Goal: Task Accomplishment & Management: Manage account settings

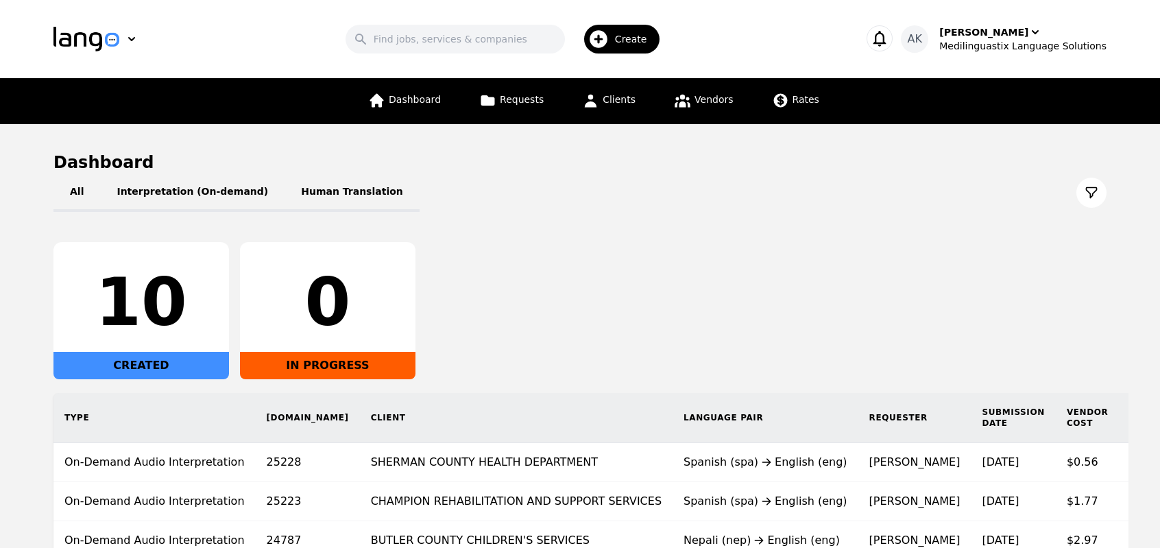
click at [435, 115] on link "Dashboard" at bounding box center [404, 101] width 89 height 46
click at [696, 107] on link "Vendors" at bounding box center [703, 101] width 75 height 46
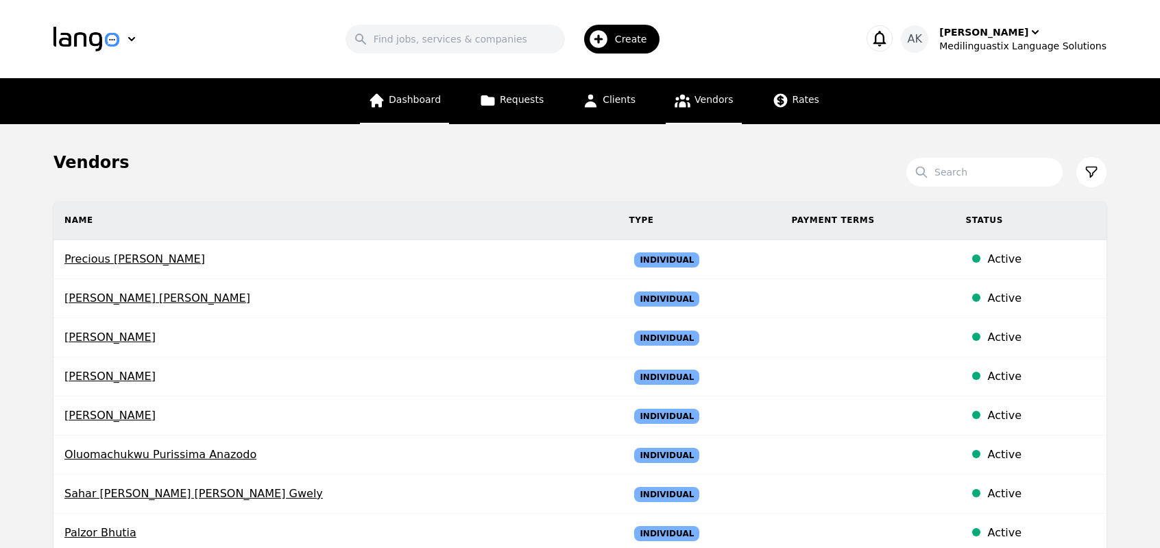
click at [433, 100] on span "Dashboard" at bounding box center [415, 99] width 52 height 11
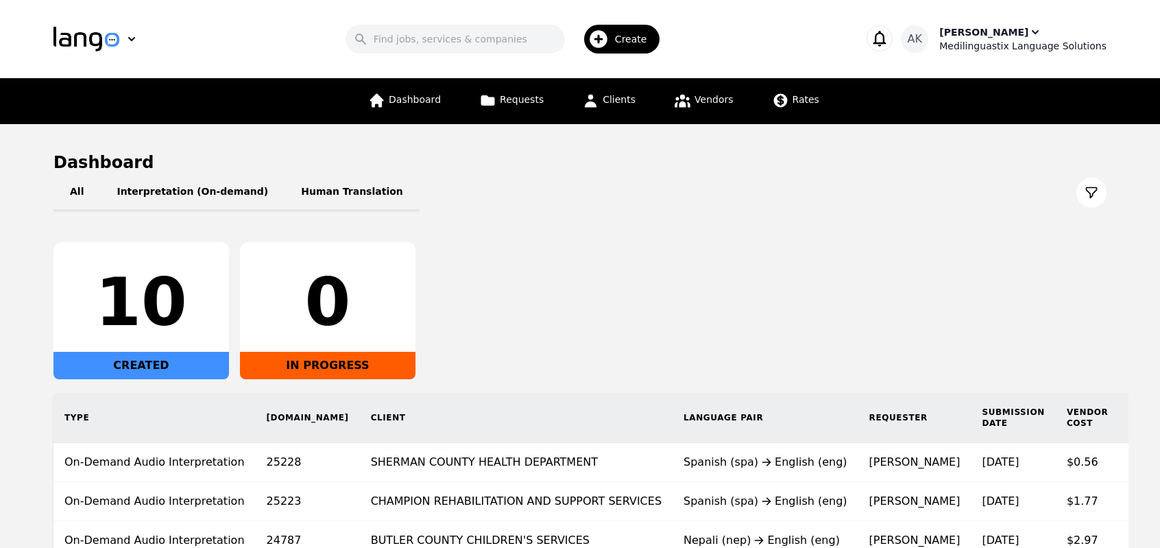
click at [996, 43] on div "Medilinguastix Language Solutions" at bounding box center [1022, 46] width 167 height 14
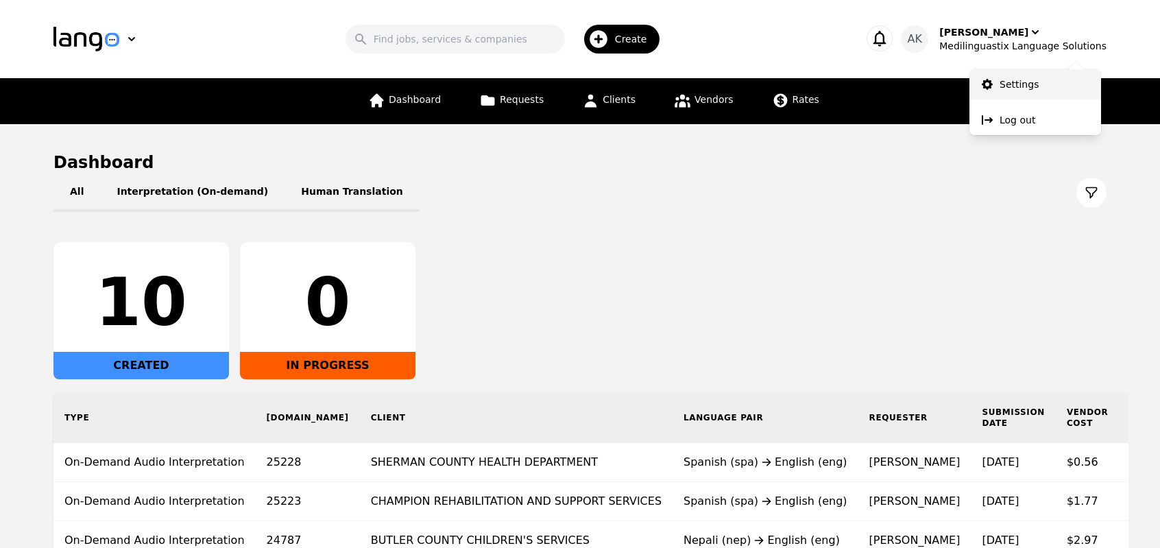
click at [1002, 73] on link "Settings" at bounding box center [1035, 84] width 132 height 30
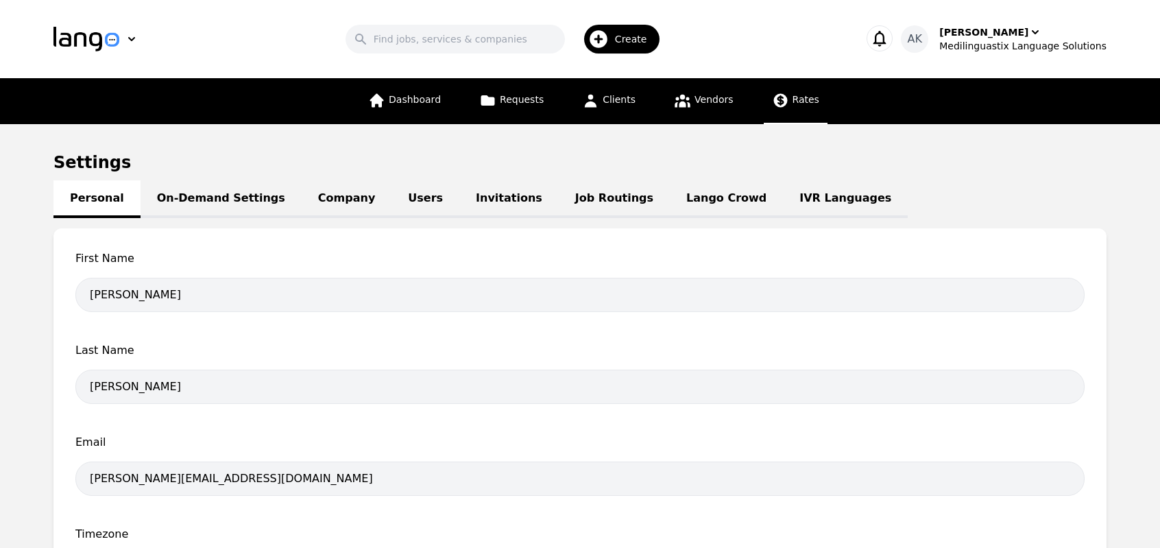
click at [786, 111] on link "Rates" at bounding box center [796, 101] width 64 height 46
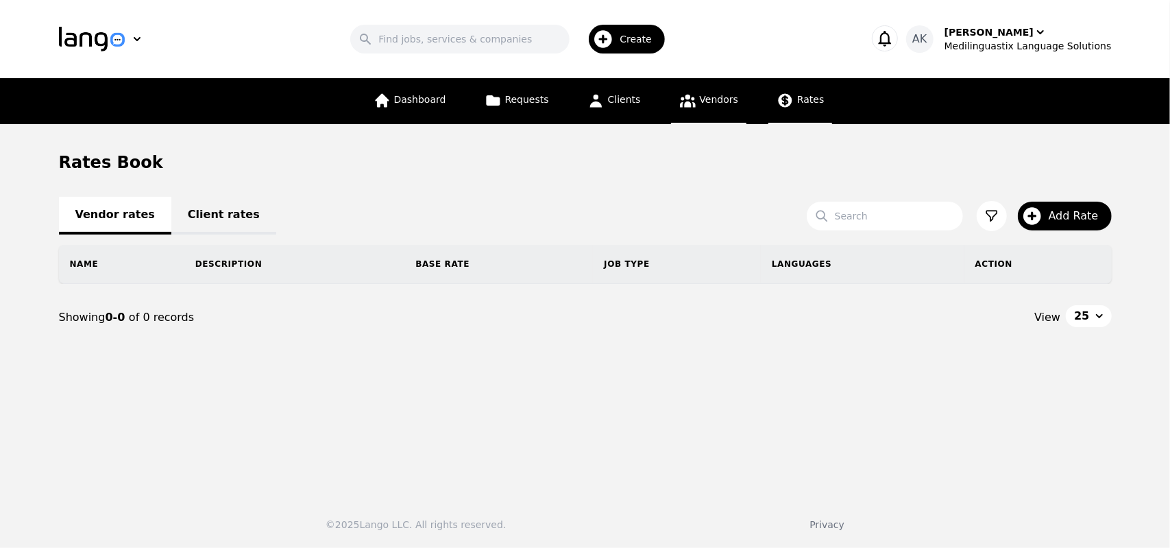
click at [706, 95] on span "Vendors" at bounding box center [719, 99] width 38 height 11
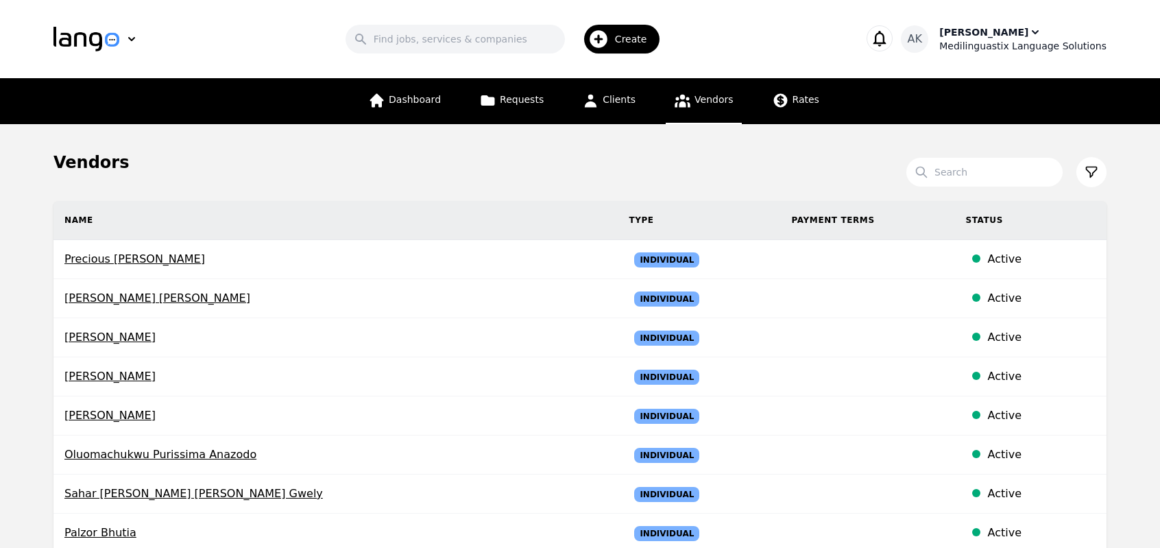
click at [971, 38] on div "Ameet Kumar" at bounding box center [983, 32] width 89 height 14
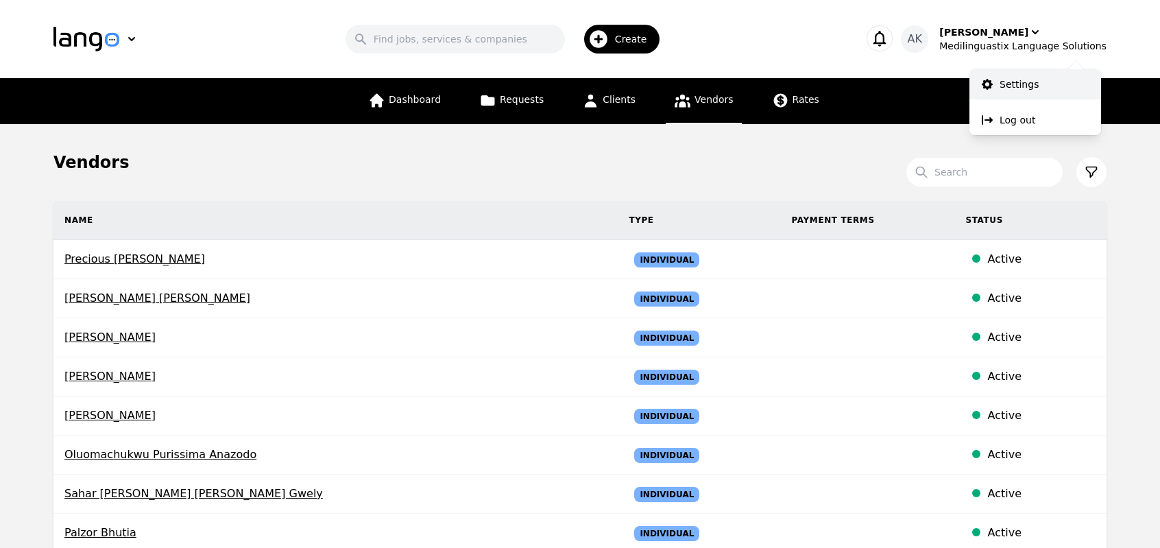
click at [990, 87] on icon at bounding box center [987, 84] width 11 height 11
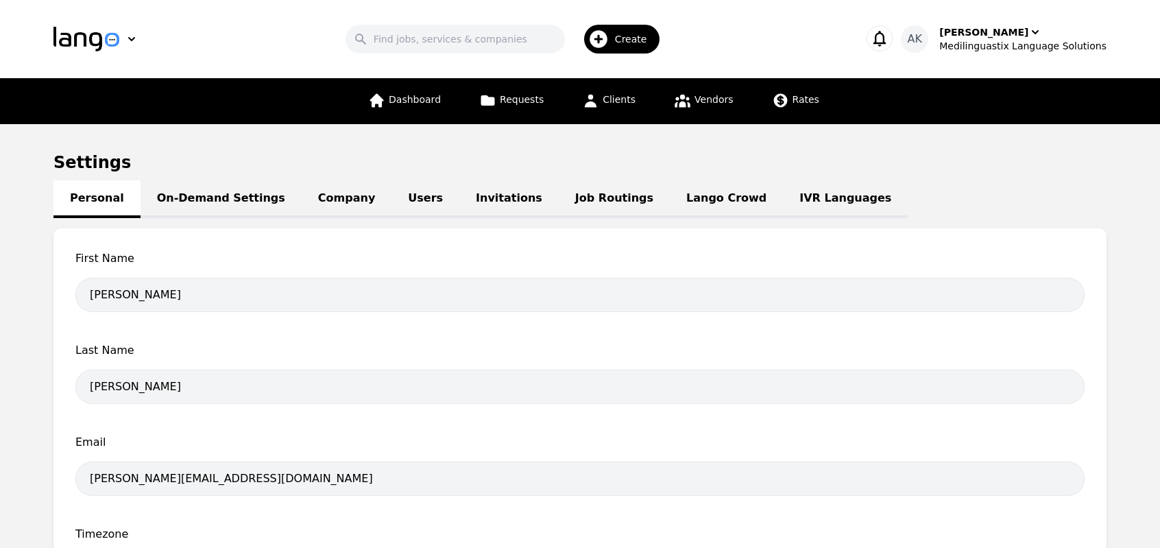
click at [783, 193] on link "IVR Languages" at bounding box center [845, 199] width 125 height 38
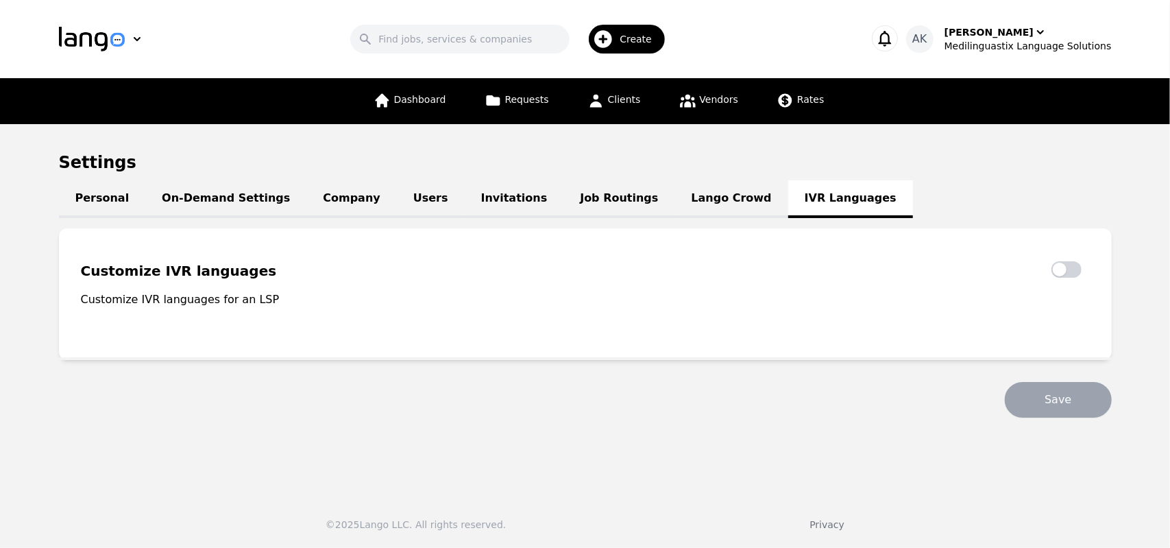
click at [675, 200] on link "Lango Crowd" at bounding box center [731, 199] width 113 height 38
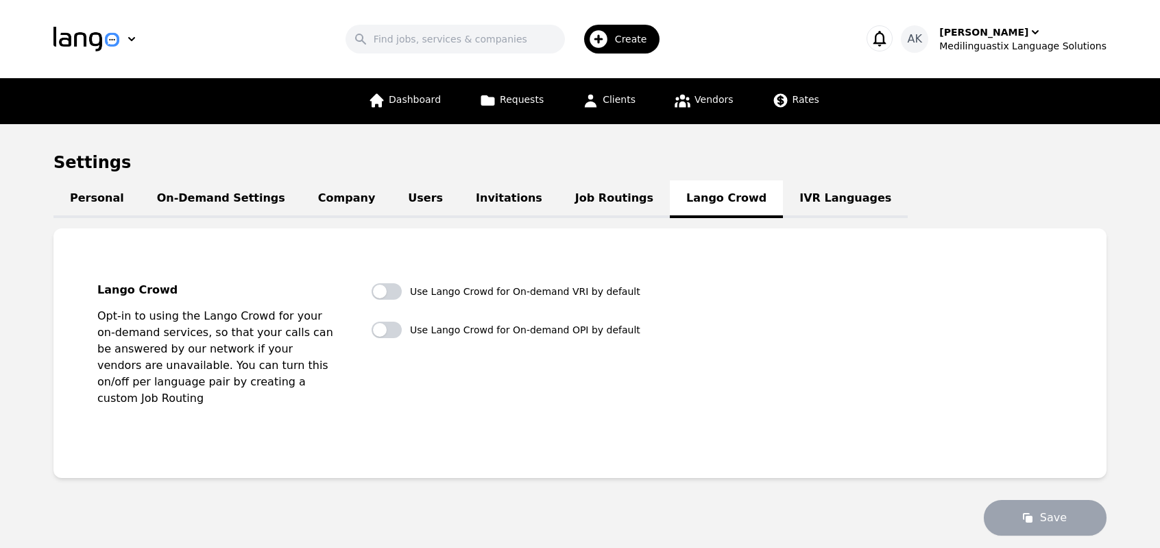
click at [559, 202] on link "Job Routings" at bounding box center [614, 199] width 111 height 38
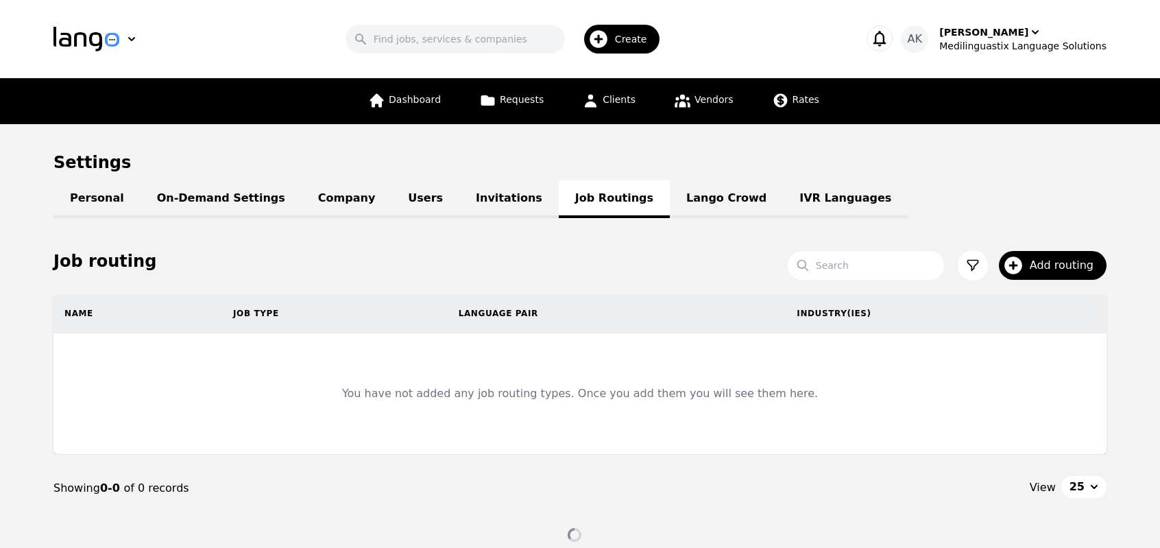
click at [459, 204] on link "Invitations" at bounding box center [508, 199] width 99 height 38
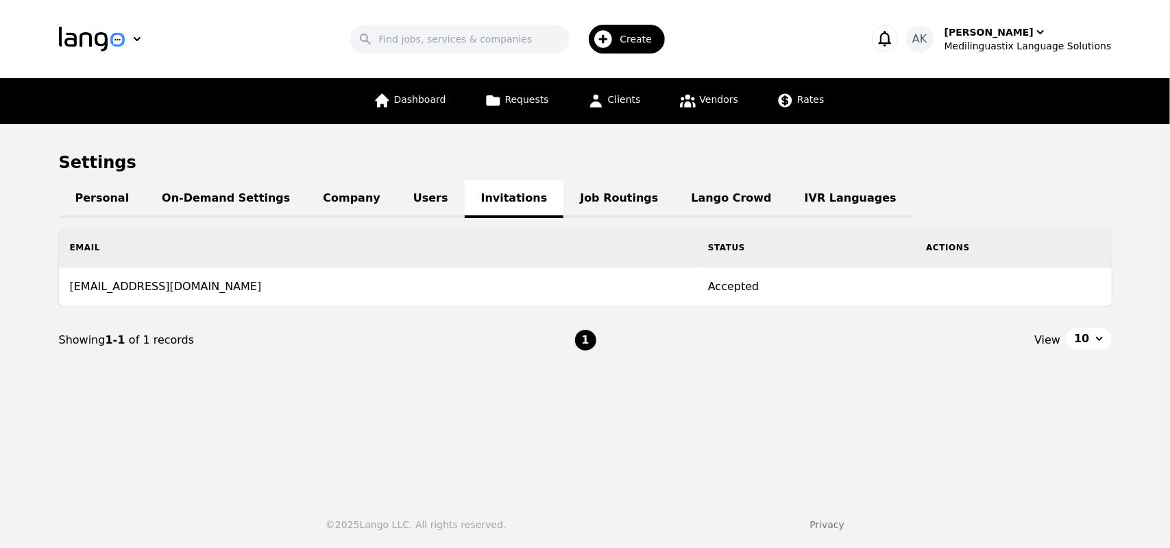
click at [397, 200] on link "Users" at bounding box center [431, 199] width 68 height 38
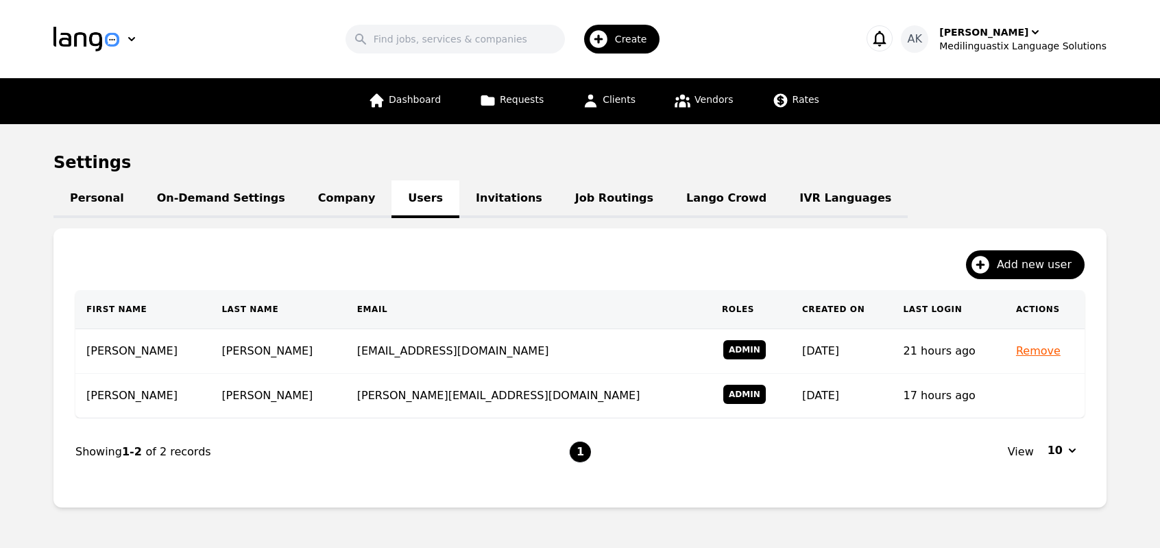
click at [312, 201] on link "Company" at bounding box center [347, 199] width 90 height 38
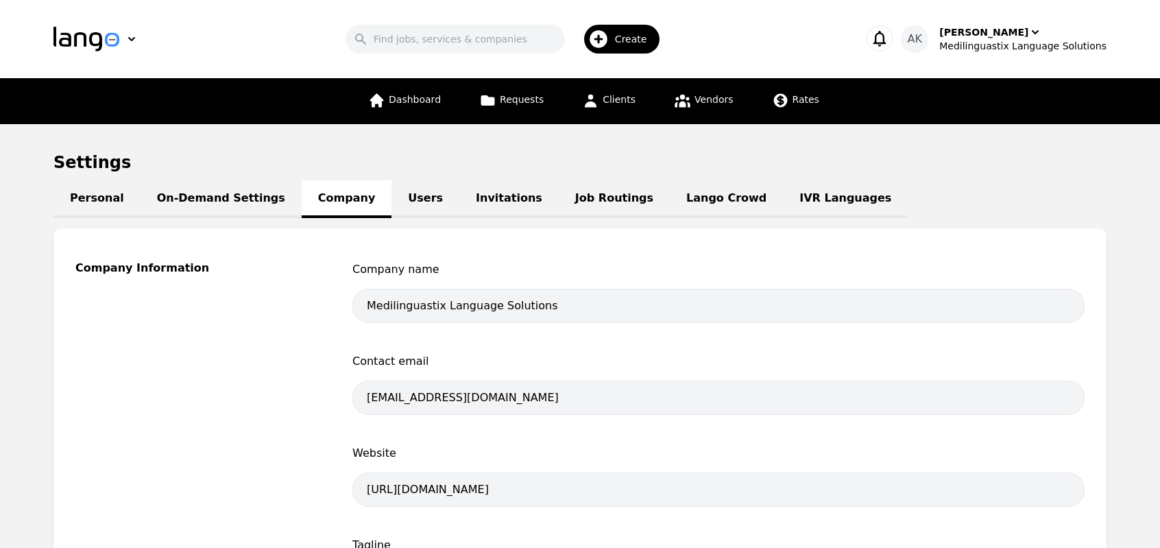
click at [211, 202] on link "On-Demand Settings" at bounding box center [221, 199] width 161 height 38
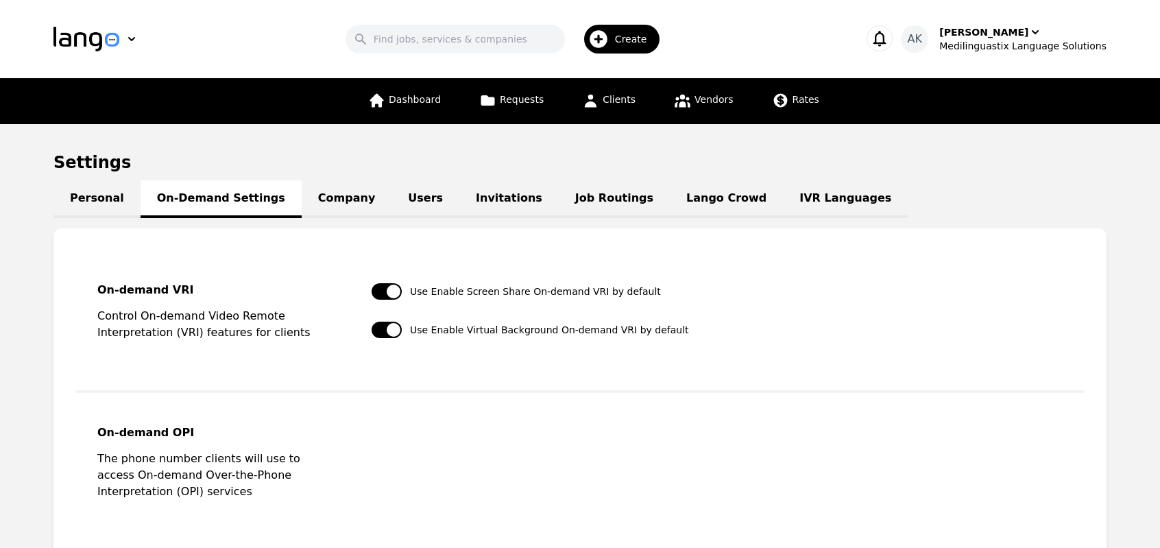
click at [106, 206] on link "Personal" at bounding box center [96, 199] width 87 height 38
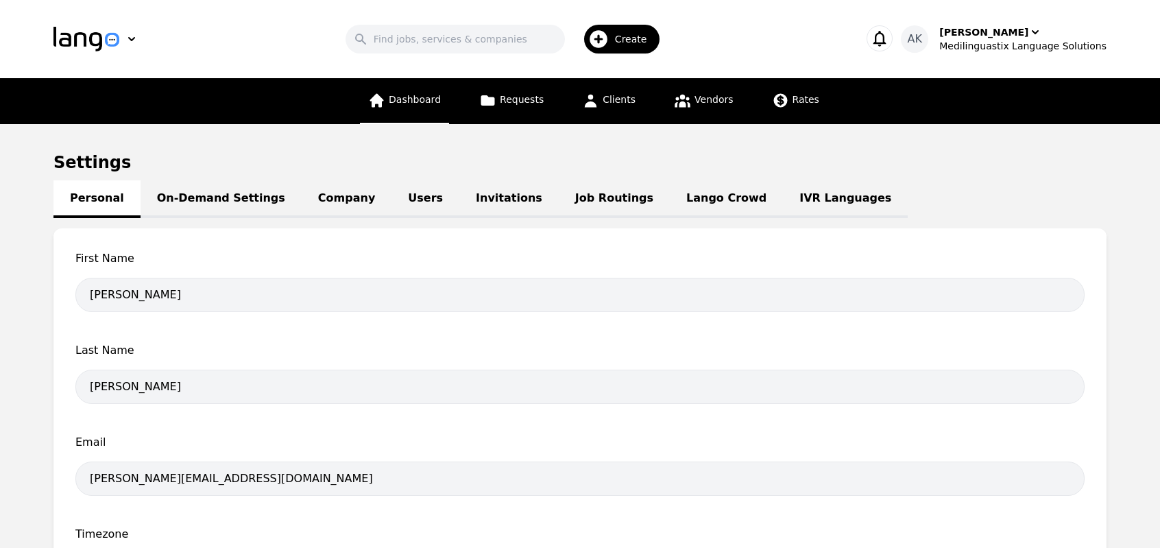
click at [411, 95] on span "Dashboard" at bounding box center [415, 99] width 52 height 11
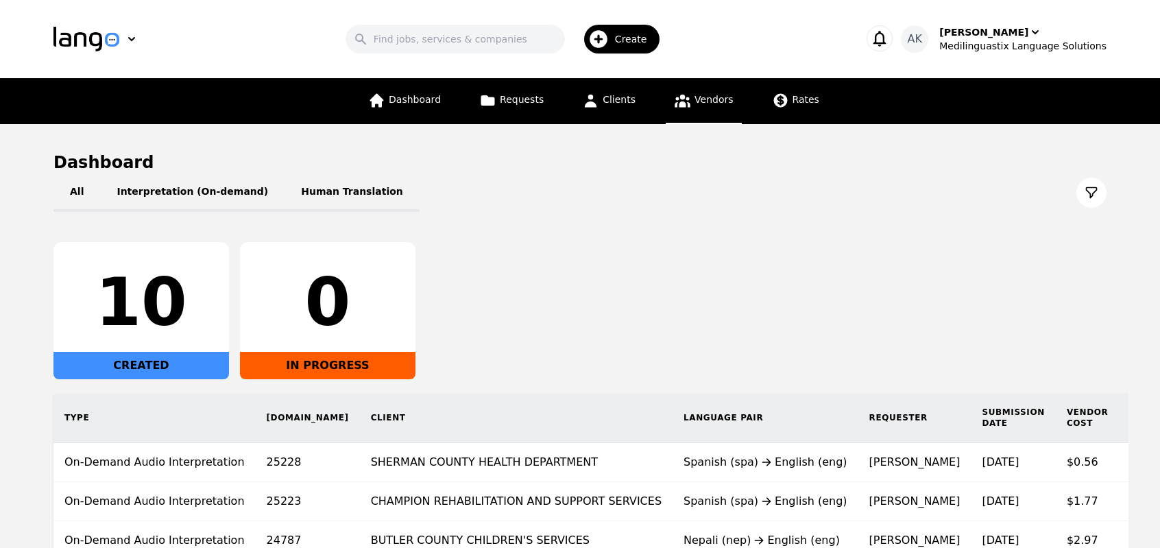
click at [704, 105] on span "Vendors" at bounding box center [714, 99] width 38 height 11
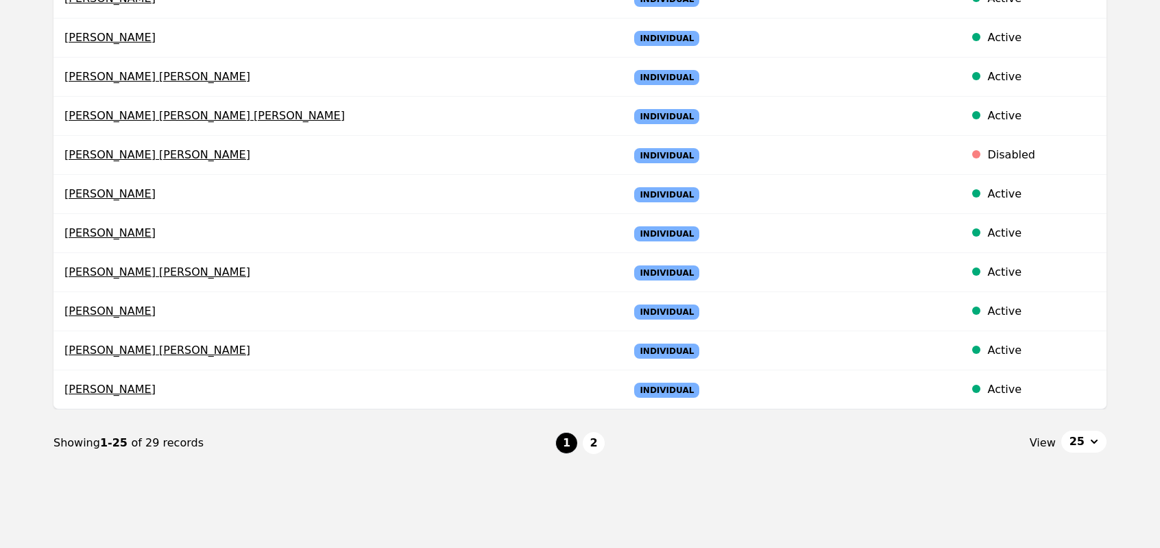
scroll to position [845, 0]
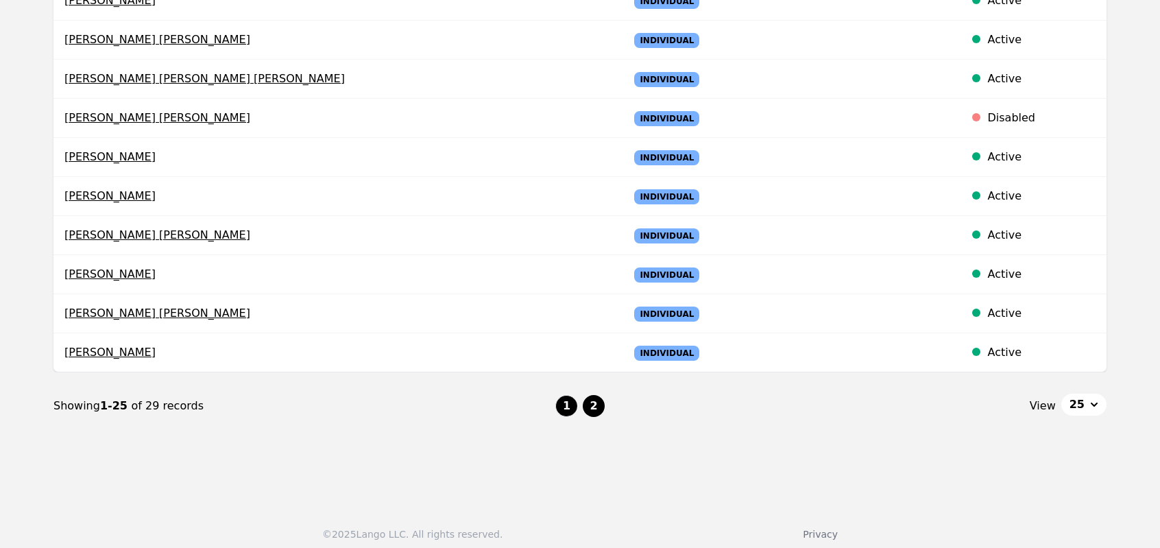
click at [593, 400] on button "2" at bounding box center [594, 406] width 22 height 22
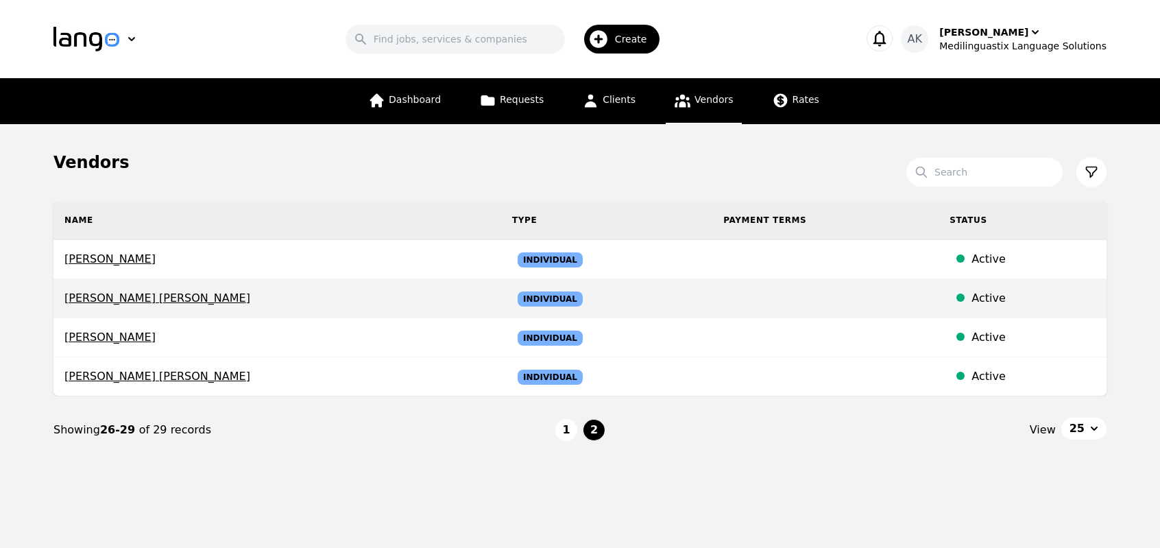
click at [130, 298] on span "Syed Naveed Ali shah" at bounding box center [277, 298] width 426 height 16
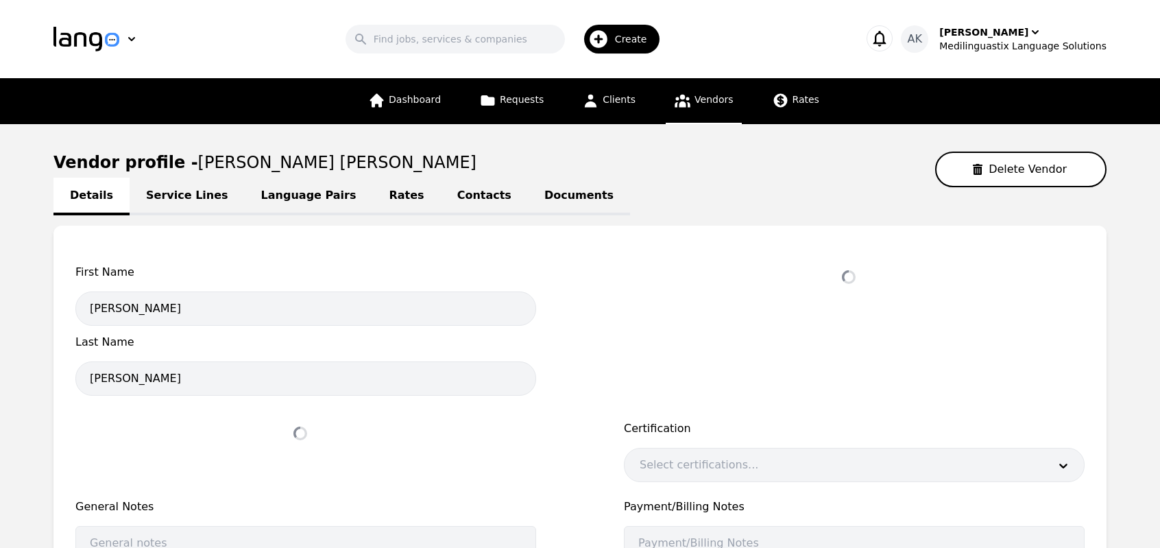
select select "active"
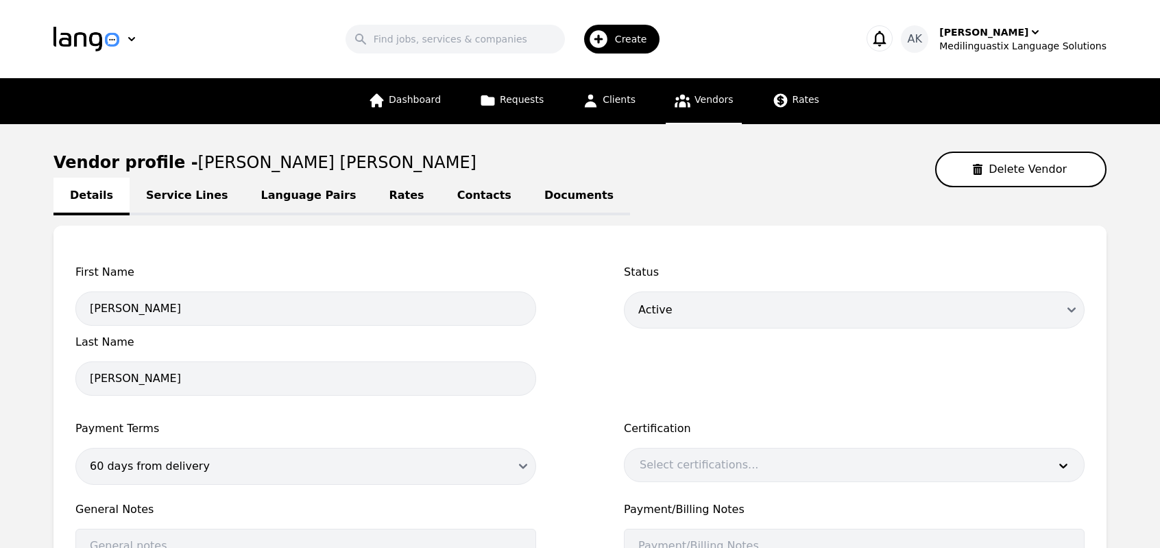
click at [291, 191] on link "Language Pairs" at bounding box center [309, 197] width 128 height 38
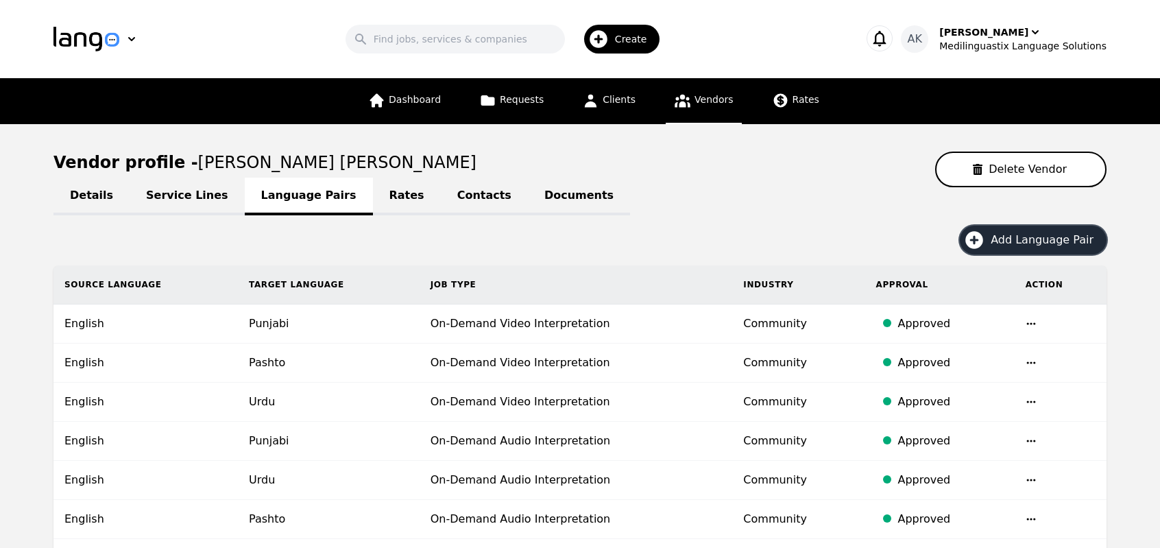
click at [976, 242] on icon "button" at bounding box center [974, 240] width 18 height 18
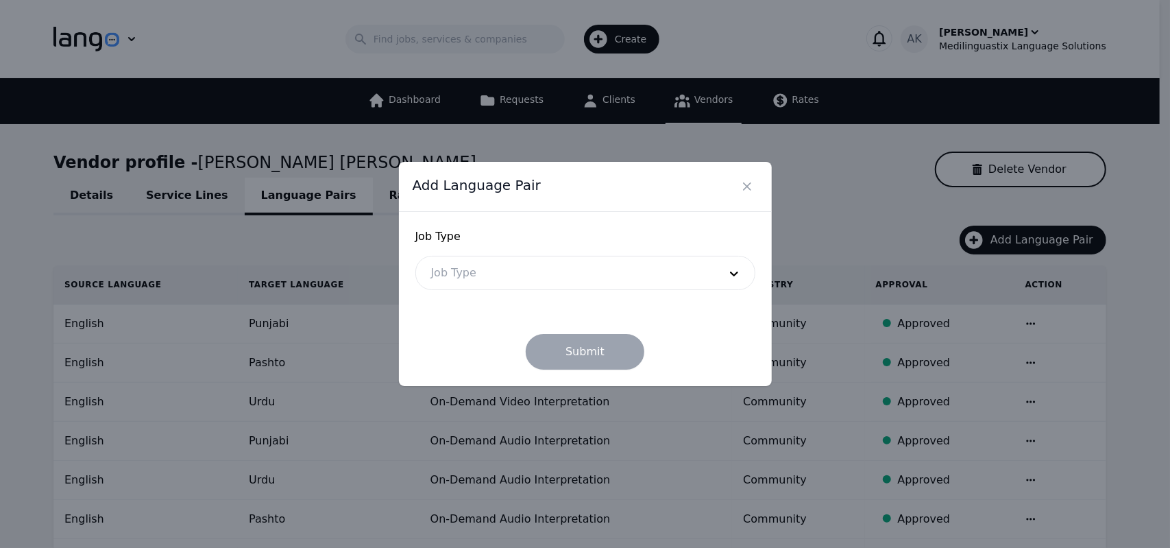
click at [701, 270] on div at bounding box center [565, 272] width 298 height 33
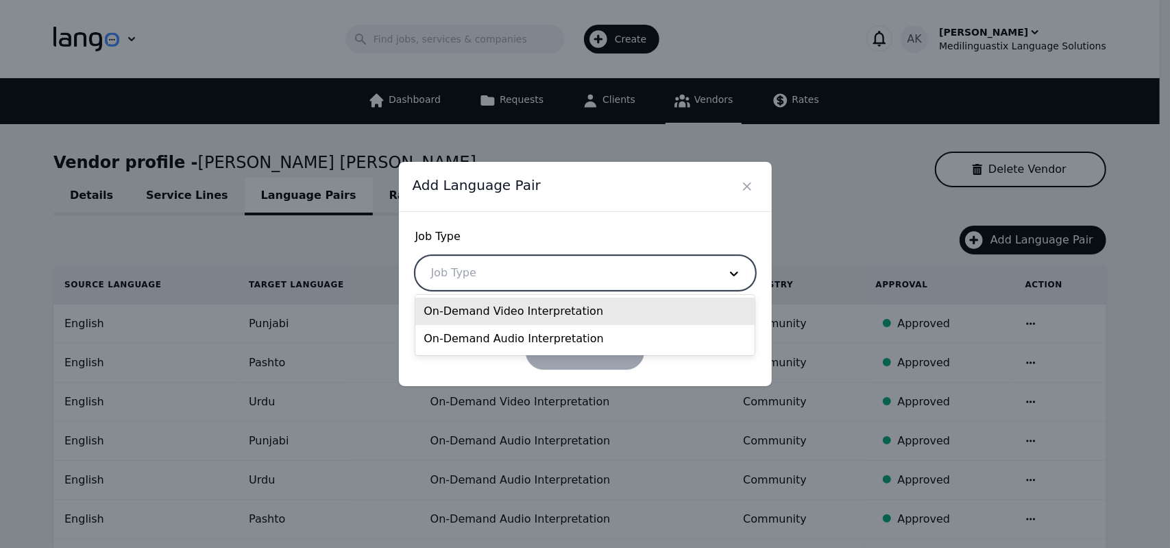
click at [618, 316] on div "On-Demand Video Interpretation" at bounding box center [584, 311] width 339 height 27
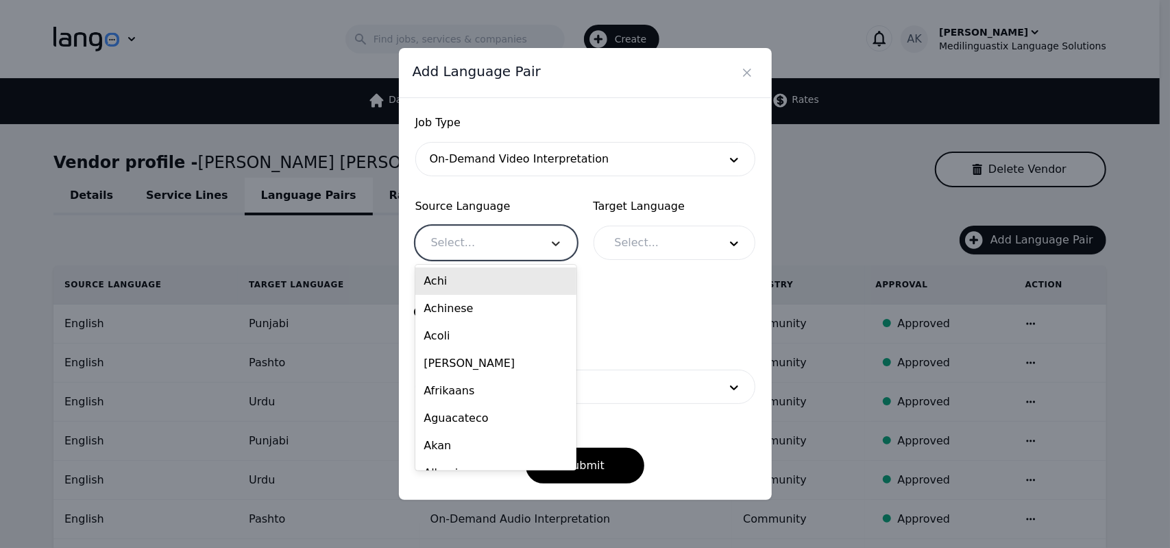
click at [554, 248] on icon at bounding box center [556, 244] width 14 height 14
type input "eng"
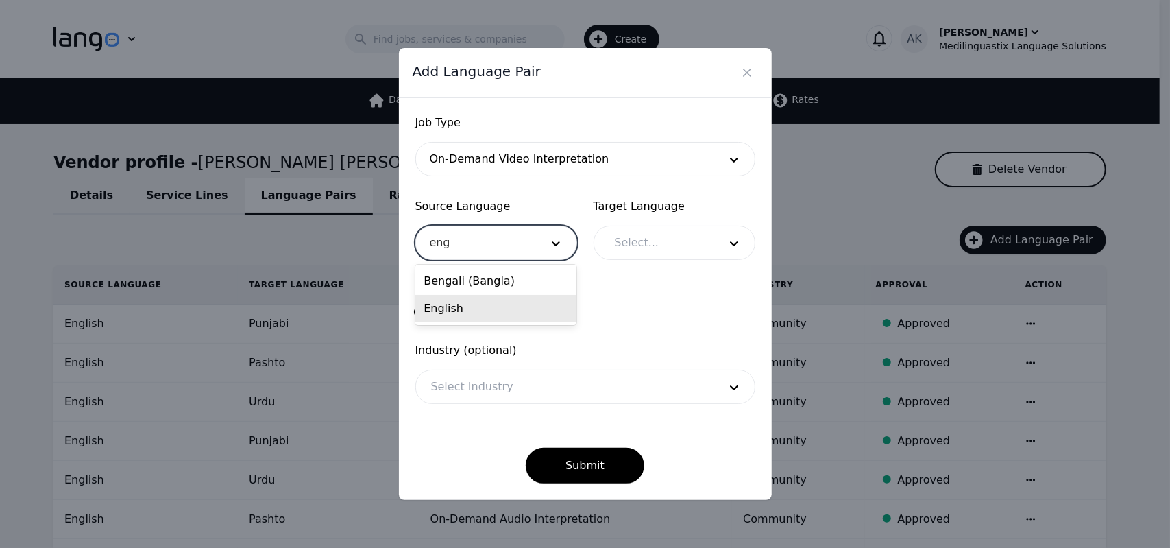
click at [481, 308] on div "English" at bounding box center [495, 308] width 161 height 27
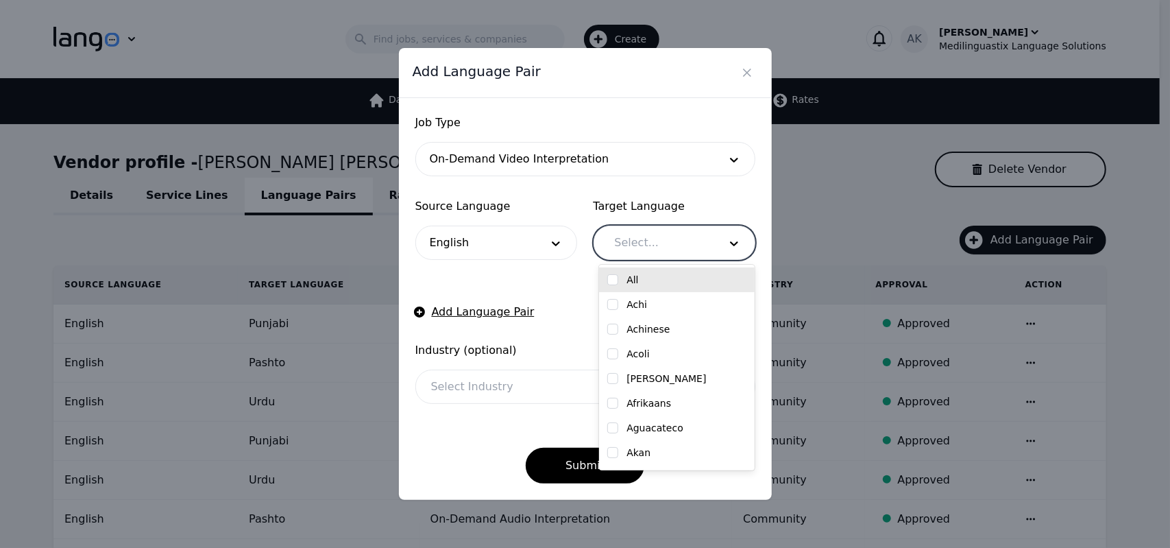
click at [671, 244] on div at bounding box center [657, 242] width 114 height 33
type input "hind"
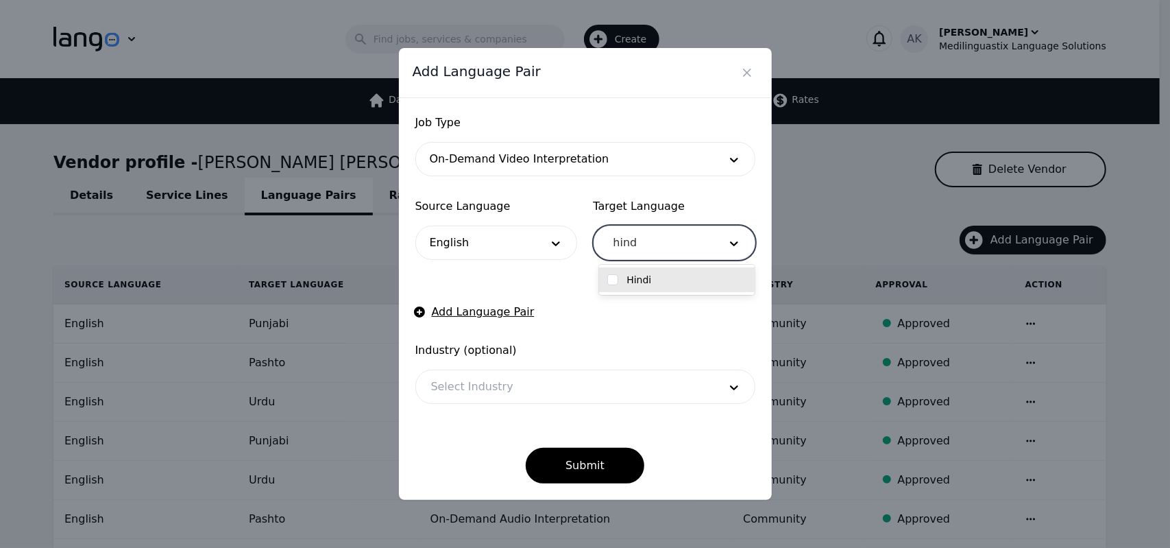
click at [646, 278] on label "Hindi" at bounding box center [639, 280] width 25 height 14
checkbox input "true"
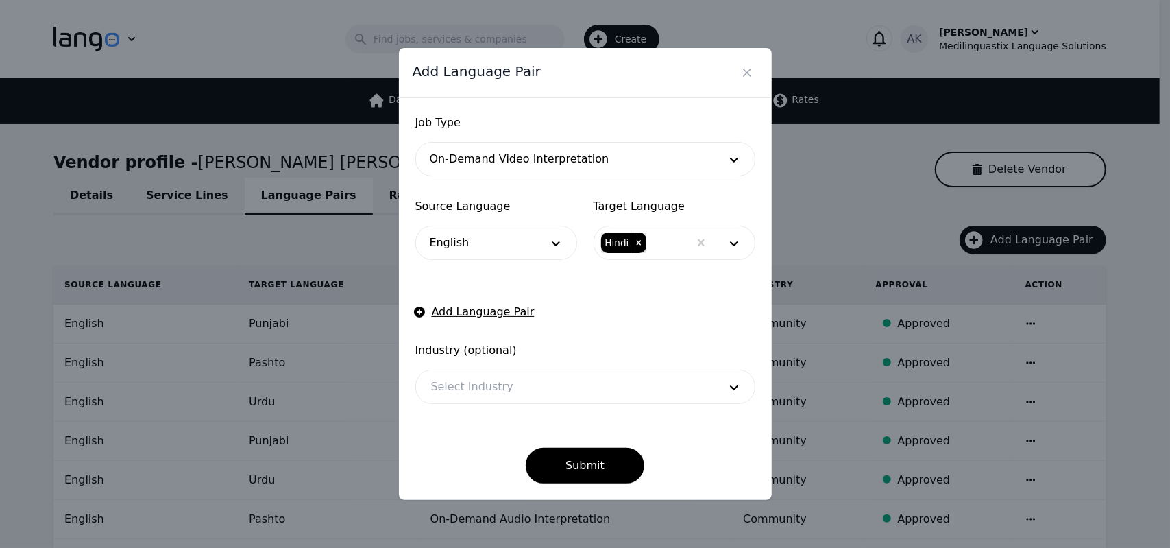
click at [557, 296] on form "Job Type On-Demand Video Interpretation Source Language English Target Language…" at bounding box center [585, 298] width 340 height 369
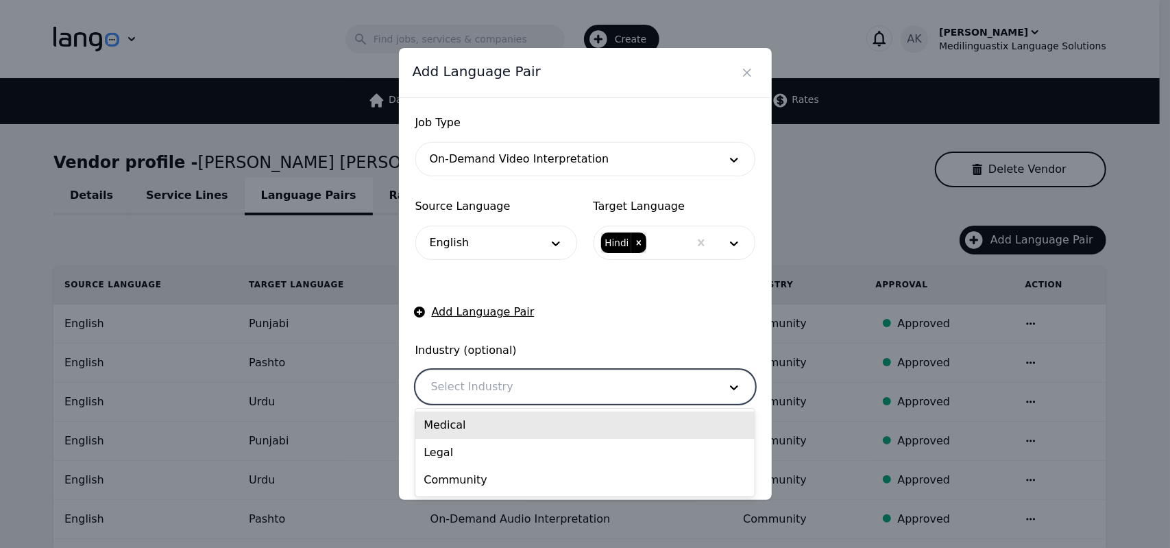
click at [549, 390] on div at bounding box center [565, 386] width 298 height 33
click at [520, 428] on div "Medical" at bounding box center [584, 424] width 339 height 27
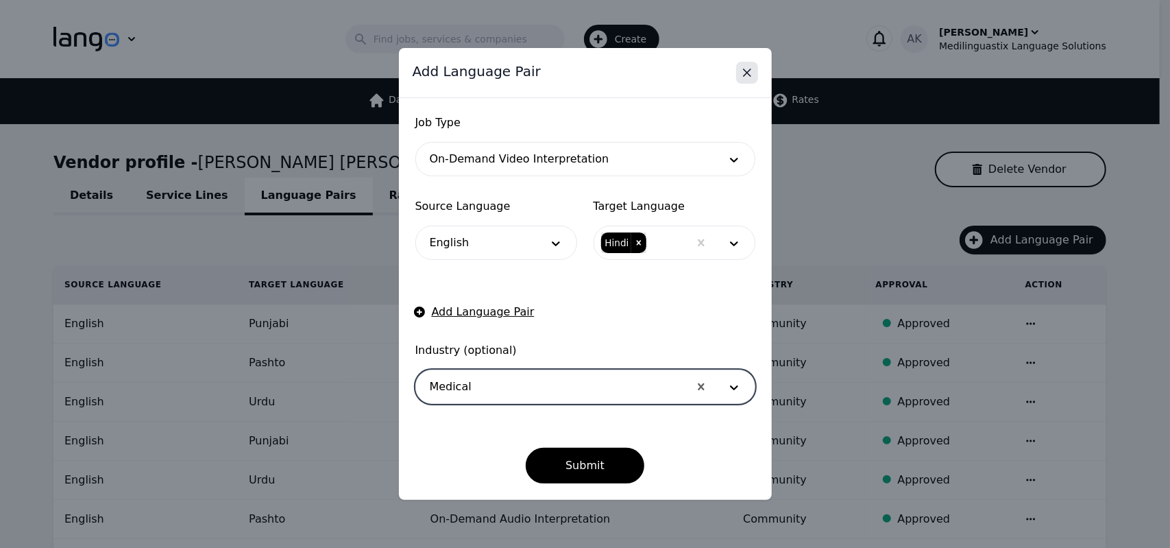
click at [751, 77] on icon "Close" at bounding box center [747, 73] width 14 height 14
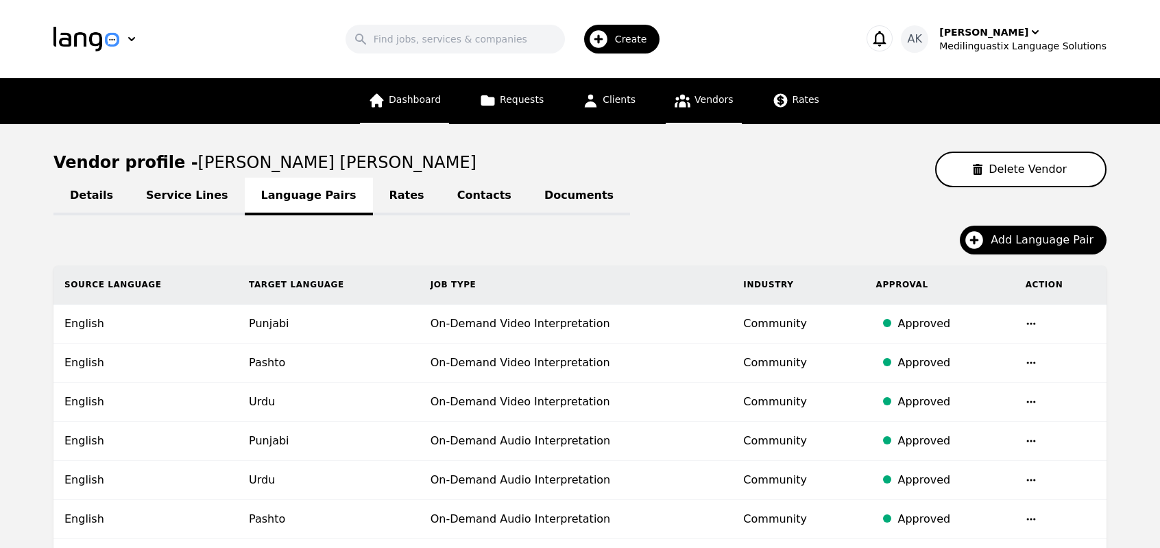
click at [400, 104] on span "Dashboard" at bounding box center [415, 99] width 52 height 11
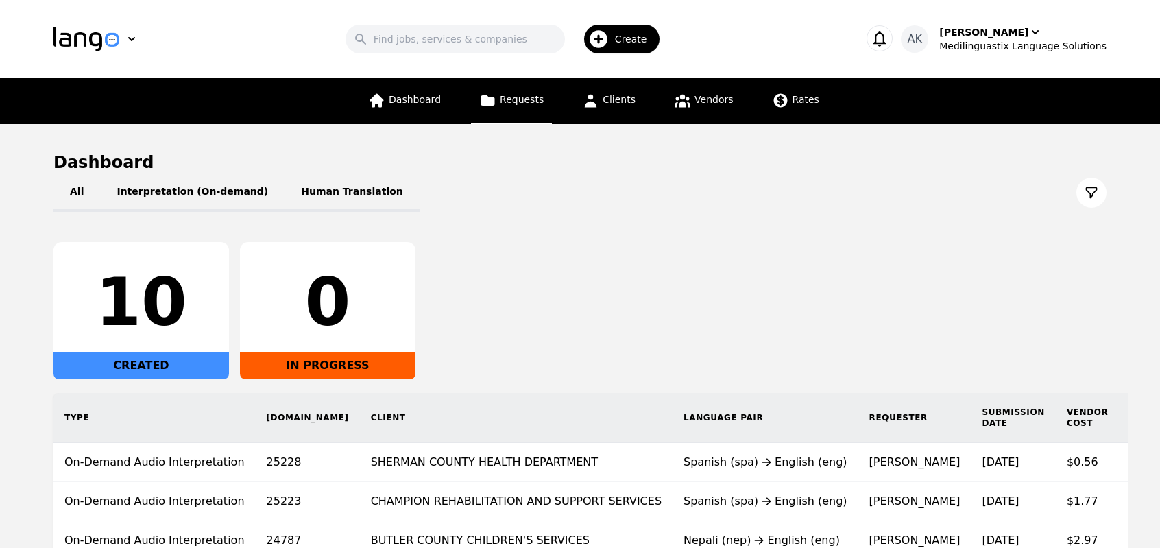
click at [531, 100] on span "Requests" at bounding box center [522, 99] width 44 height 11
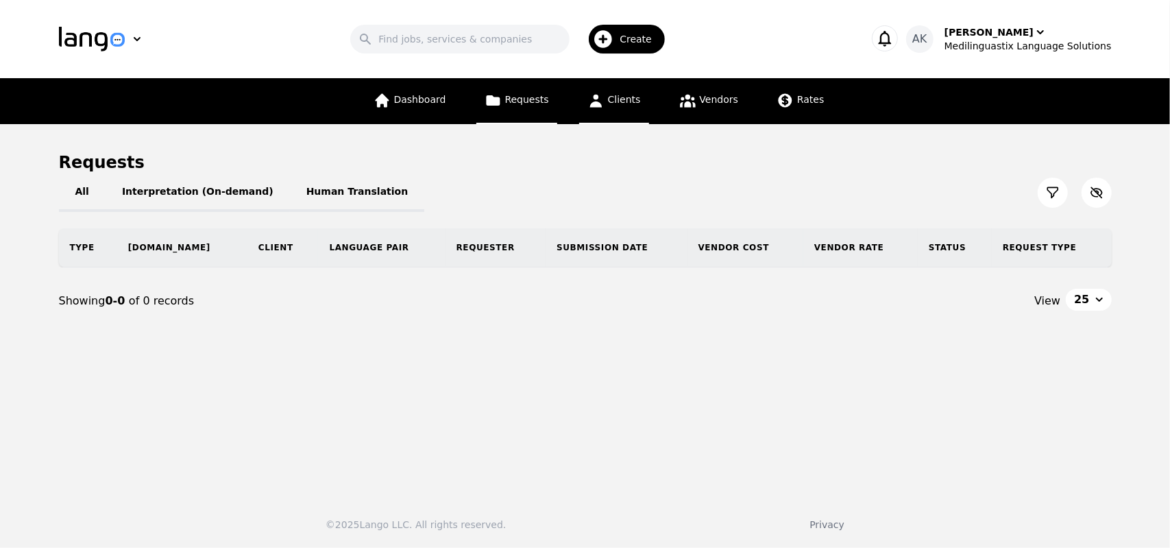
click at [620, 106] on link "Clients" at bounding box center [614, 101] width 70 height 46
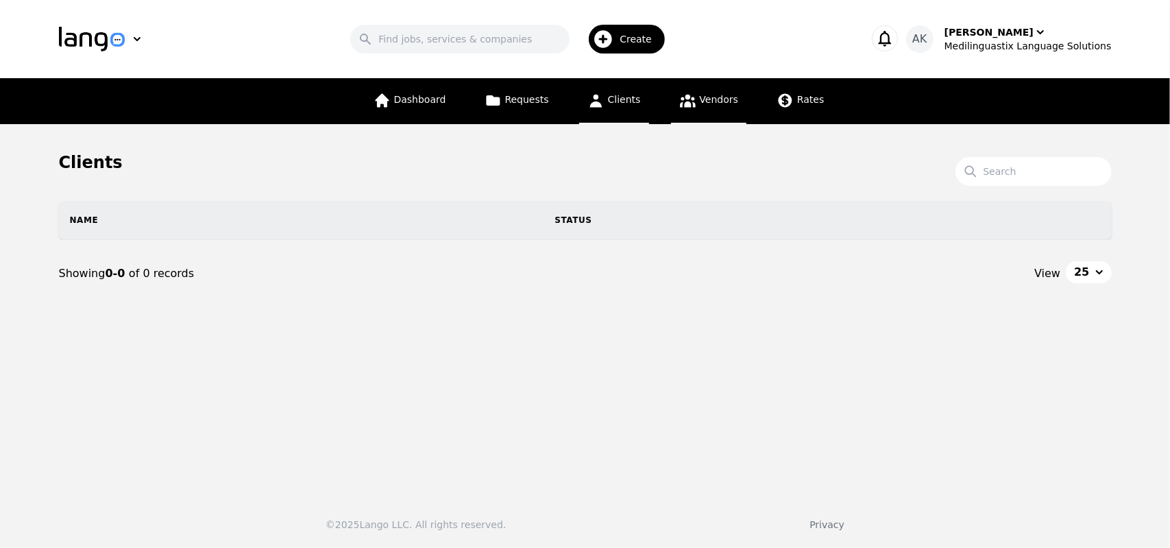
click at [709, 105] on span "Vendors" at bounding box center [719, 99] width 38 height 11
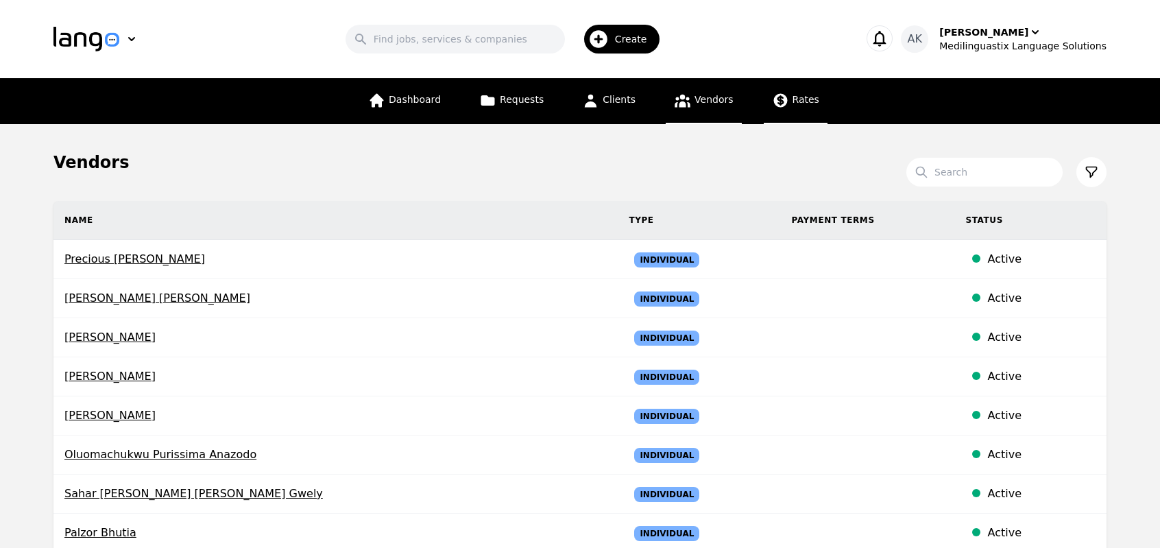
click at [783, 106] on link "Rates" at bounding box center [796, 101] width 64 height 46
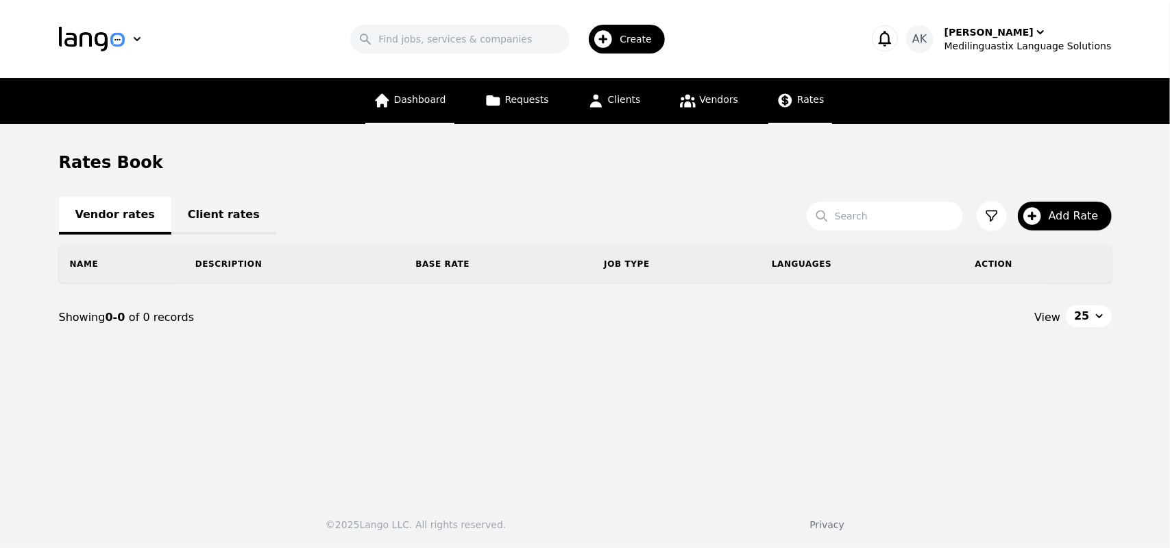
click at [435, 117] on link "Dashboard" at bounding box center [409, 101] width 89 height 46
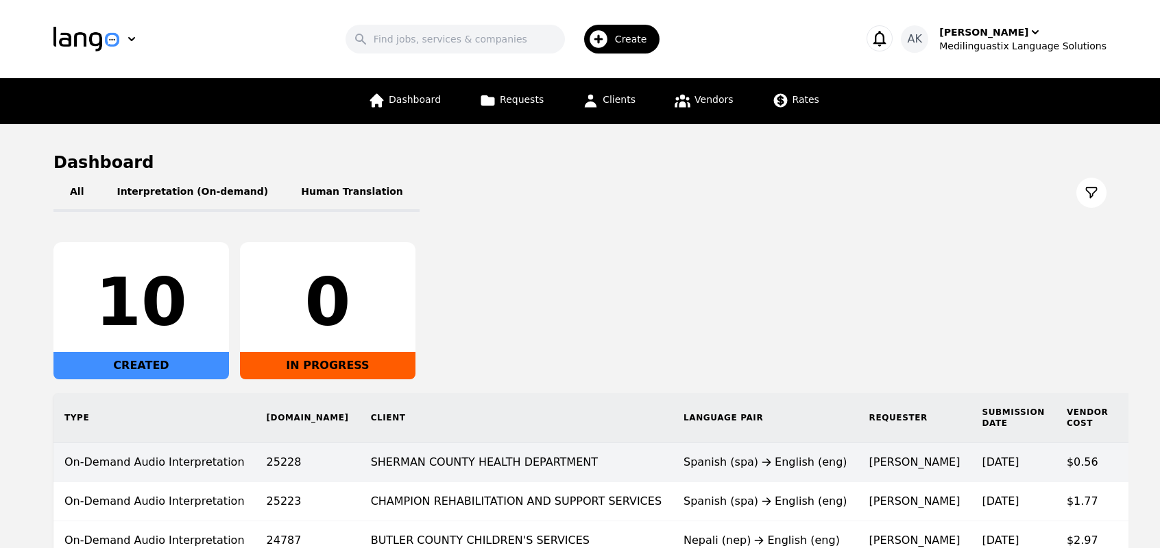
click at [424, 466] on td "SHERMAN COUNTY HEALTH DEPARTMENT" at bounding box center [516, 462] width 313 height 39
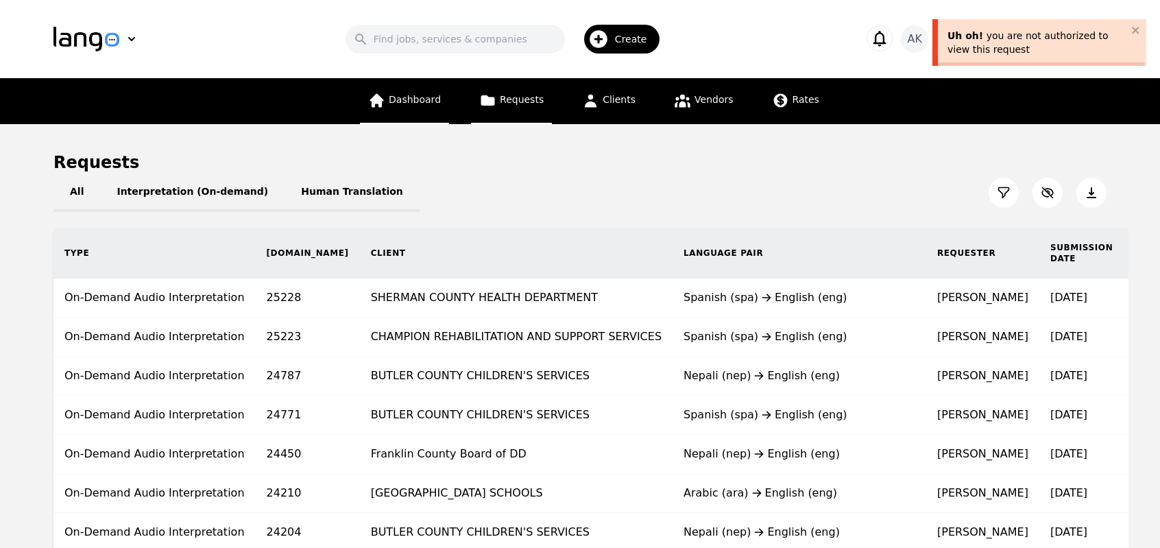
click at [396, 106] on link "Dashboard" at bounding box center [404, 101] width 89 height 46
